Goal: Ask a question: Seek information or help from site administrators or community

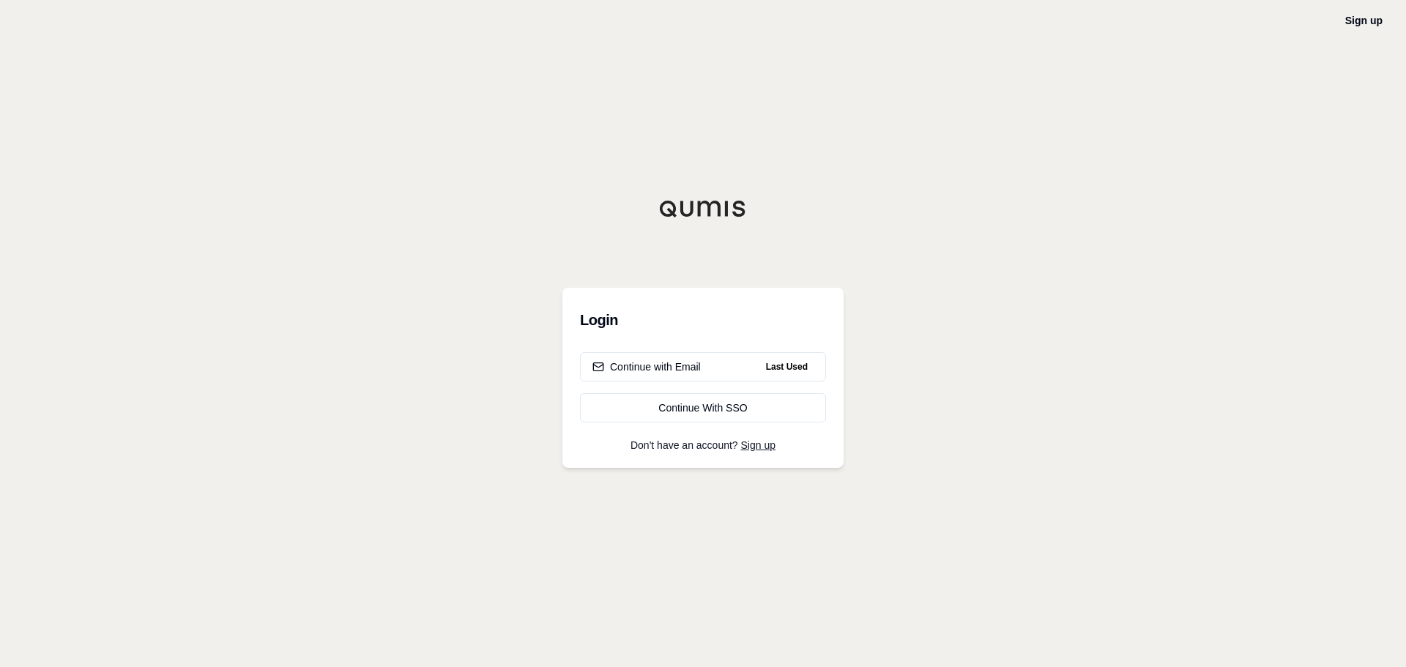
click at [696, 346] on div "Login Continue with Email Last Used Continue With SSO Don't have an account? Si…" at bounding box center [703, 378] width 281 height 180
click at [690, 361] on div "Continue with Email" at bounding box center [647, 367] width 108 height 15
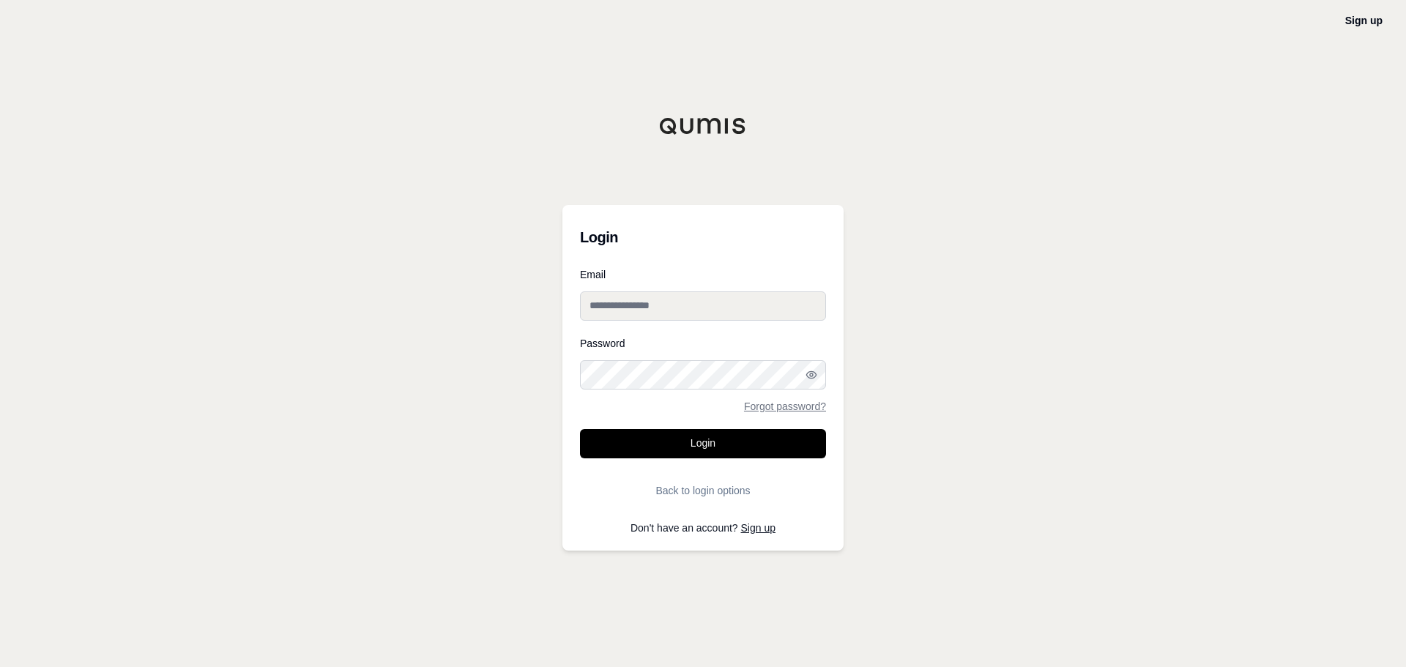
type input "**********"
drag, startPoint x: 701, startPoint y: 444, endPoint x: 760, endPoint y: 444, distance: 58.6
click at [701, 444] on button "Login" at bounding box center [703, 443] width 246 height 29
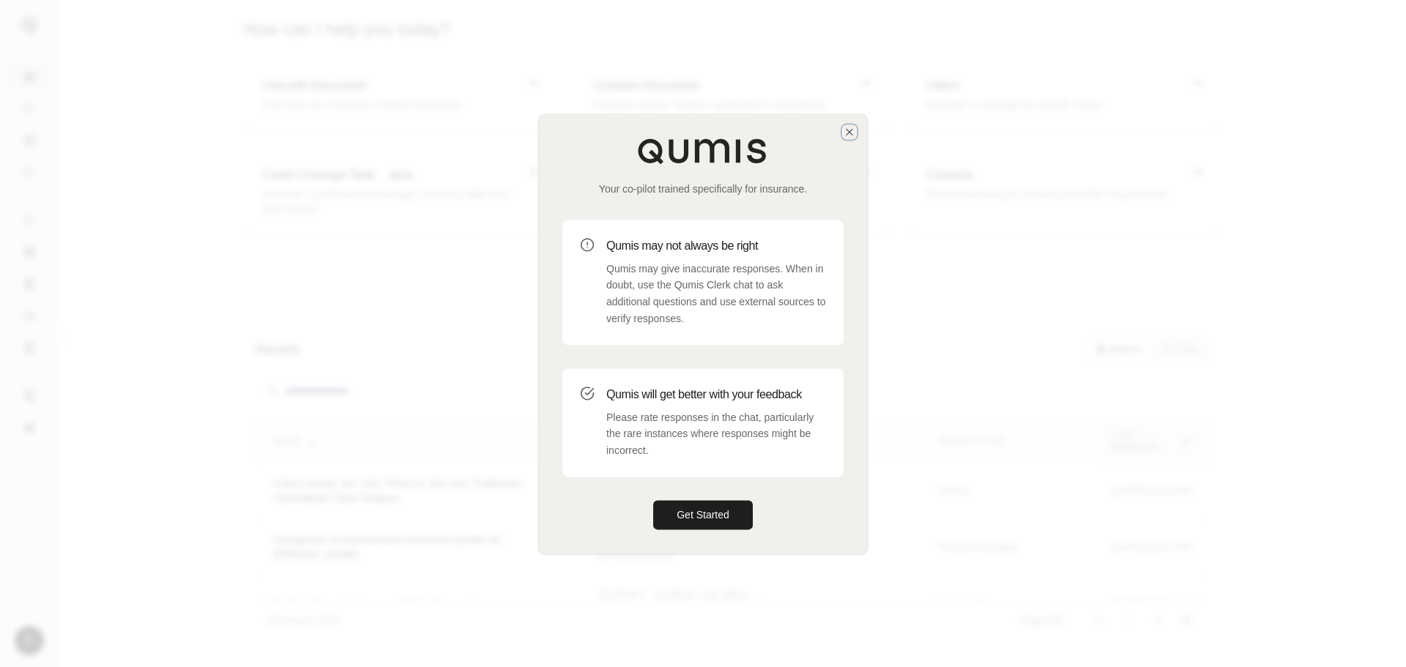
drag, startPoint x: 848, startPoint y: 133, endPoint x: 949, endPoint y: 149, distance: 102.4
click at [848, 133] on icon "button" at bounding box center [850, 132] width 6 height 6
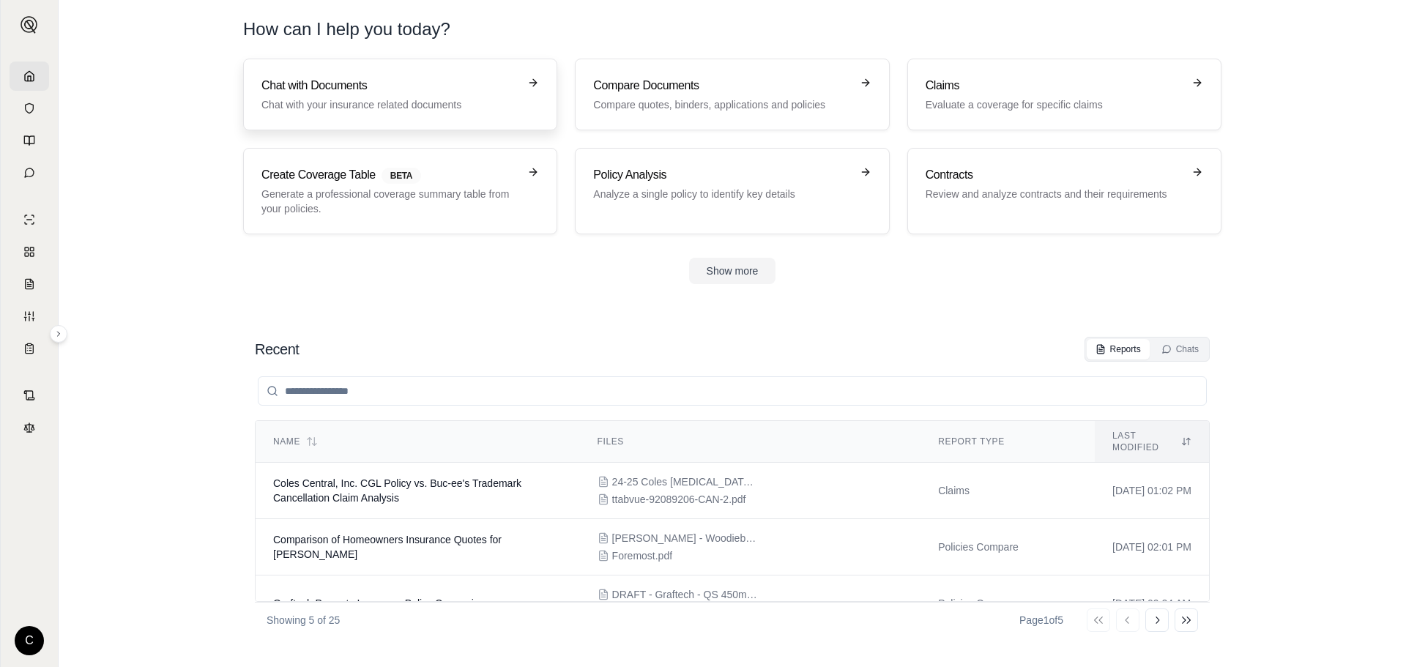
click at [344, 86] on h3 "Chat with Documents" at bounding box center [390, 86] width 257 height 18
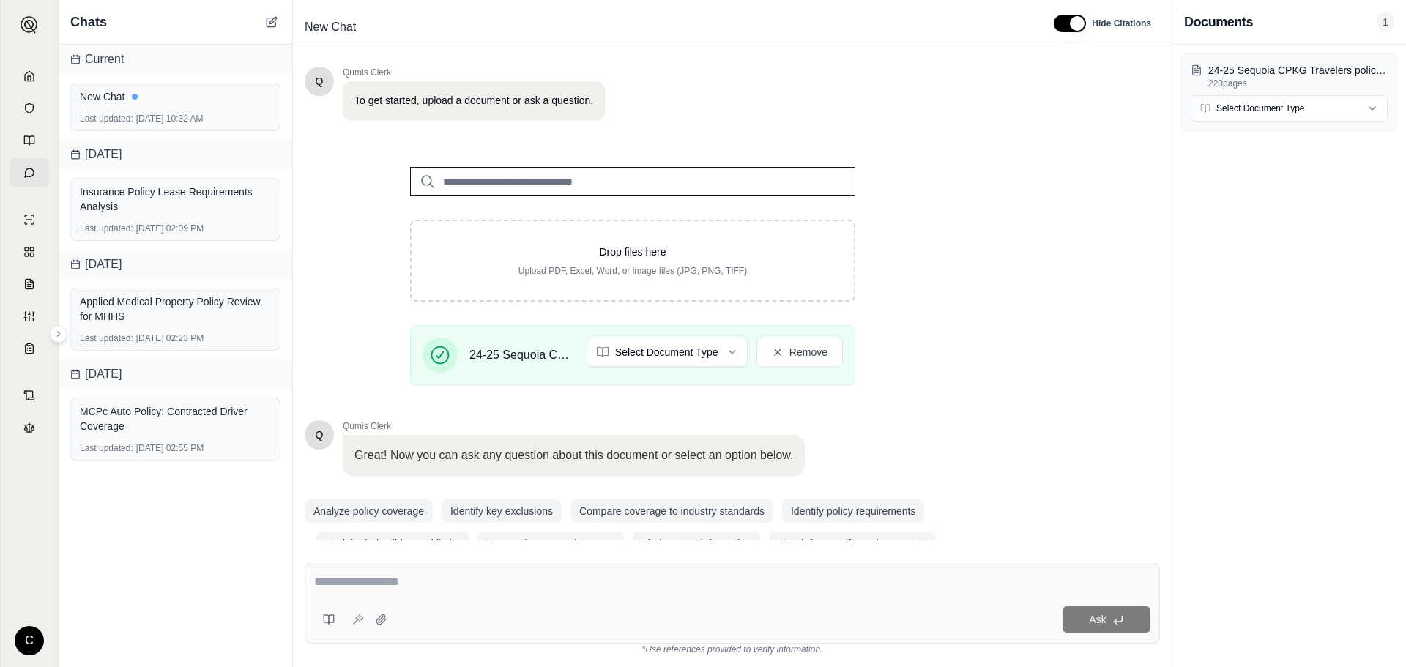
scroll to position [124, 0]
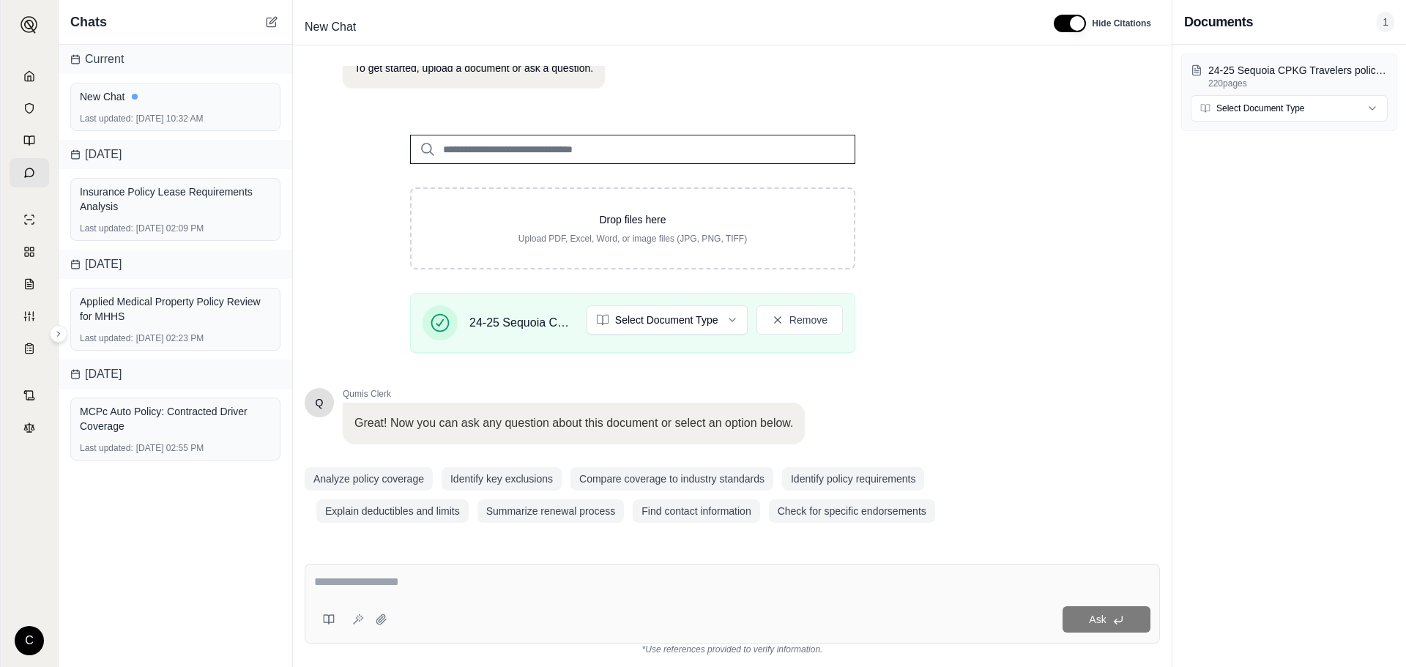
click at [398, 583] on textarea at bounding box center [732, 583] width 837 height 18
type textarea "**********"
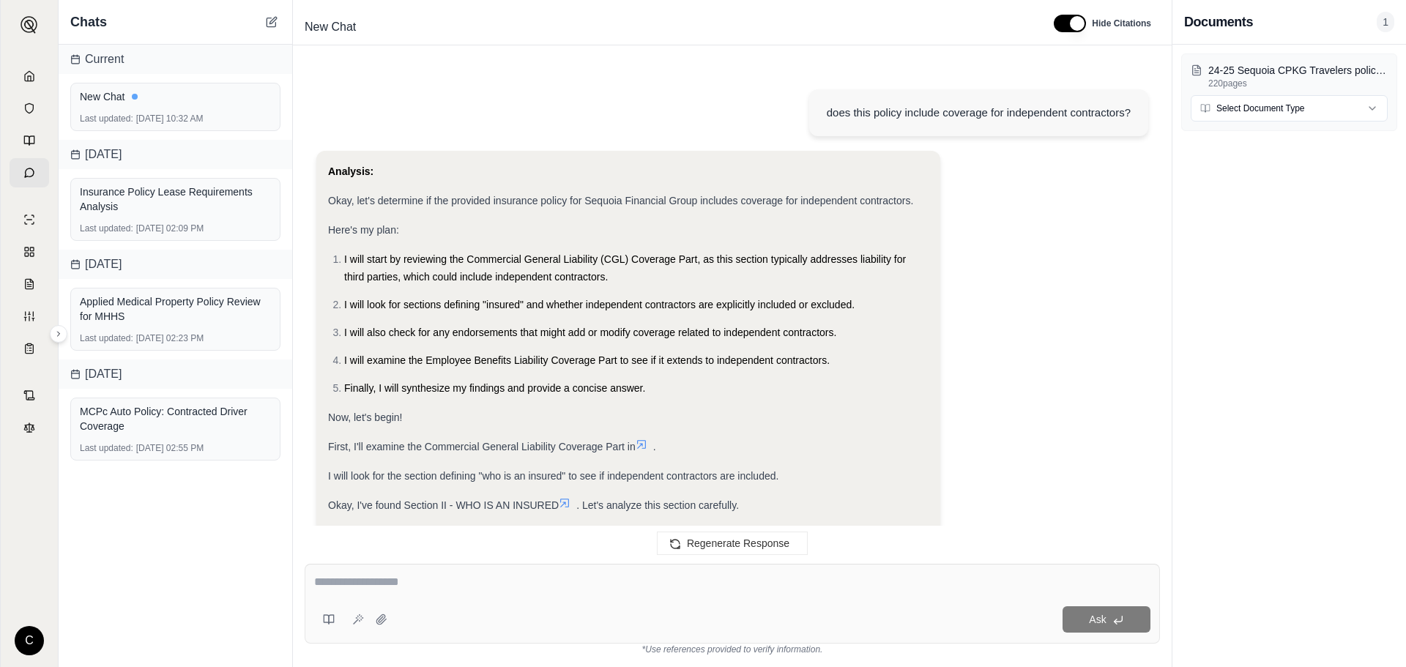
scroll to position [607, 0]
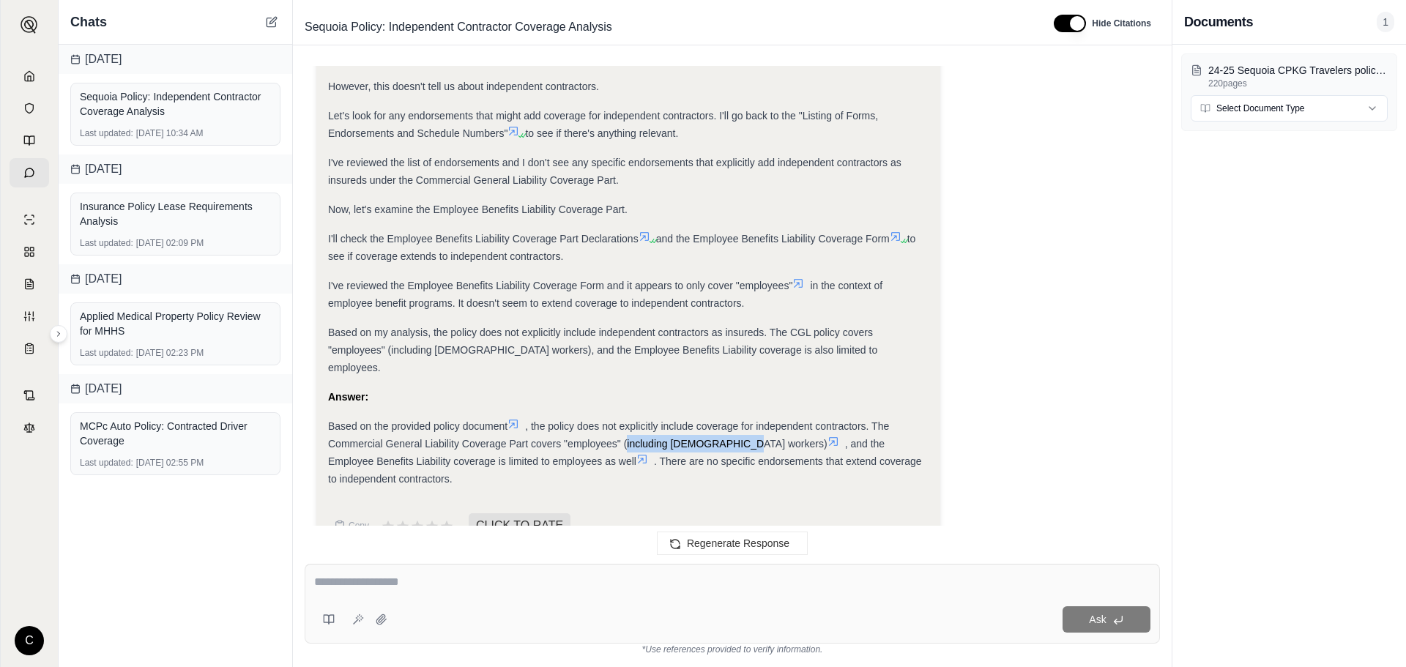
drag, startPoint x: 738, startPoint y: 426, endPoint x: 626, endPoint y: 427, distance: 112.1
click at [626, 427] on span ", the policy does not explicitly include coverage for independent contractors. …" at bounding box center [608, 434] width 561 height 29
copy span "including [DEMOGRAPHIC_DATA] workers"
